Goal: Find specific page/section: Find specific page/section

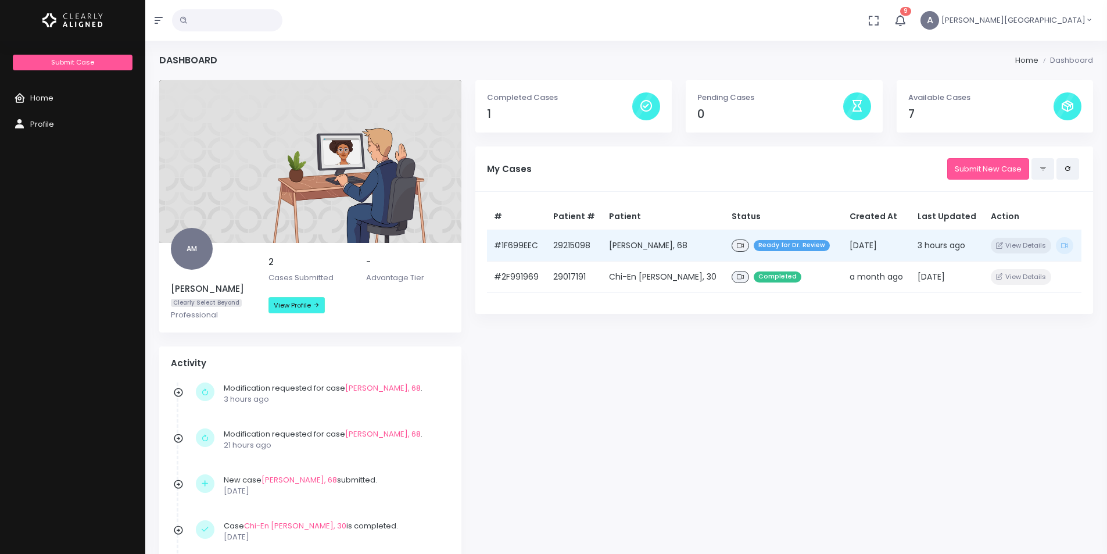
click at [817, 252] on td "Ready for Dr. Review" at bounding box center [784, 245] width 118 height 31
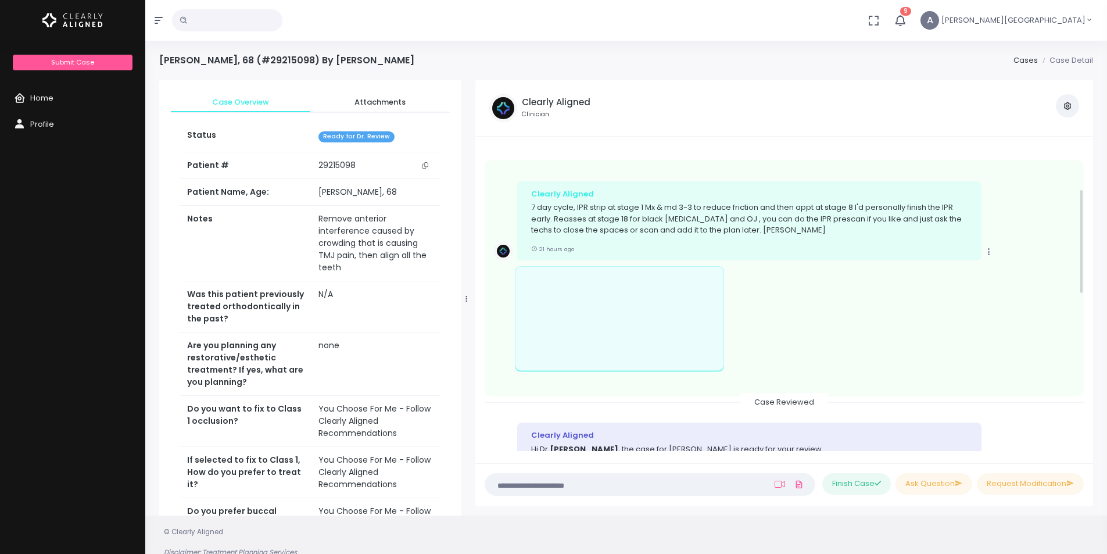
scroll to position [113, 0]
click at [68, 94] on link "Home" at bounding box center [72, 98] width 145 height 26
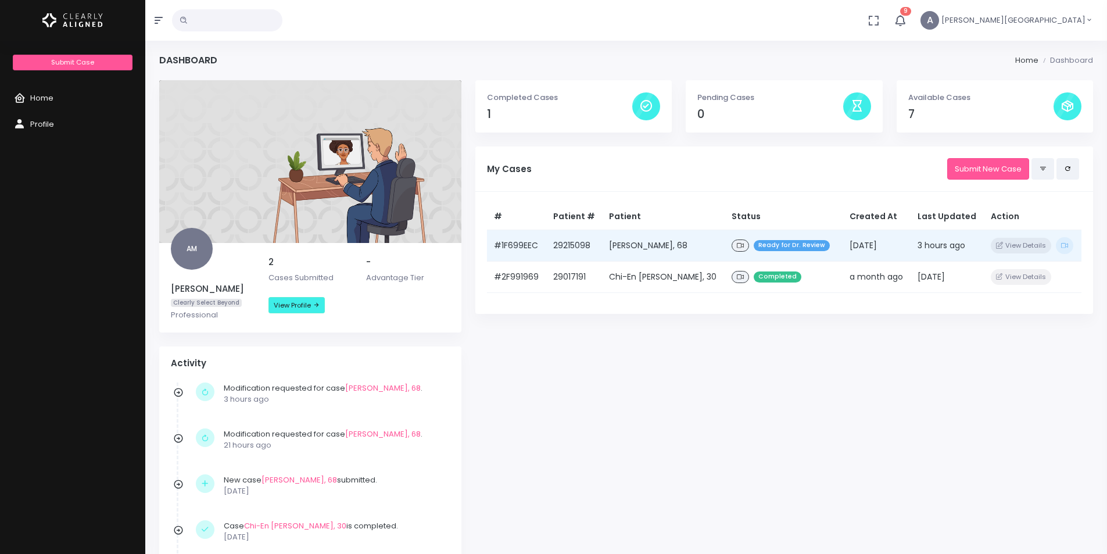
click at [599, 240] on td "29215098" at bounding box center [574, 245] width 56 height 31
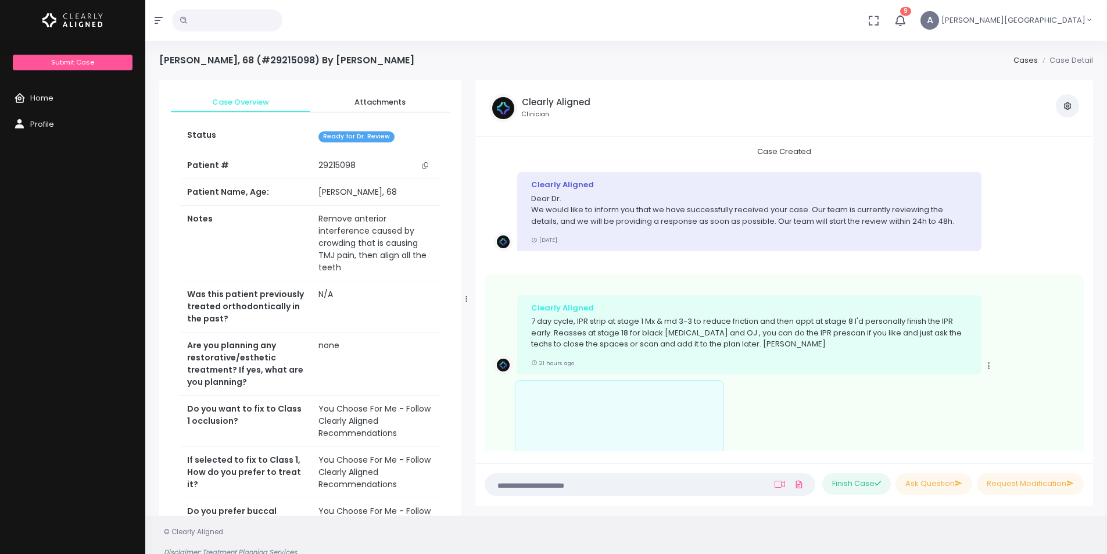
scroll to position [578, 0]
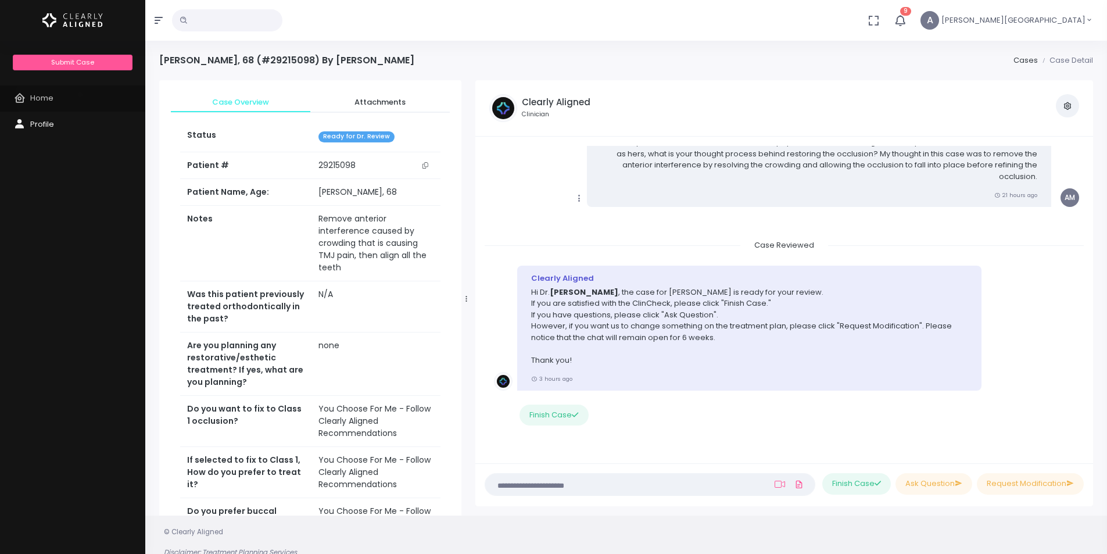
click at [80, 95] on link "Home" at bounding box center [72, 98] width 145 height 26
